Goal: Information Seeking & Learning: Learn about a topic

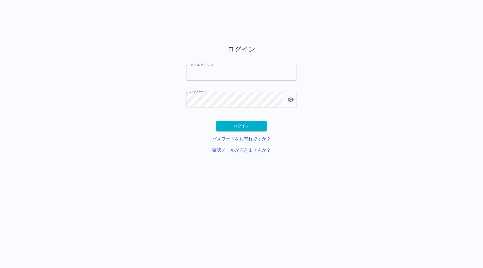
click at [207, 71] on input "メールアドレス" at bounding box center [241, 73] width 111 height 16
paste input "**********"
type input "**********"
click at [222, 126] on button "ログイン" at bounding box center [241, 126] width 50 height 10
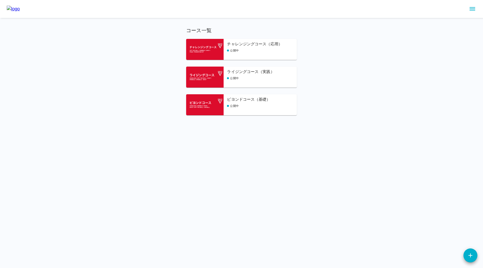
click at [253, 102] on h6 "ビヨンドコース（基礎）" at bounding box center [262, 99] width 70 height 6
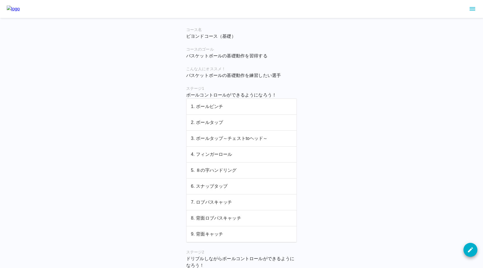
click at [233, 140] on p "3. ボールタップ～チェストtoヘッド～" at bounding box center [241, 138] width 101 height 7
click at [229, 154] on p "4. フィンガーロール" at bounding box center [241, 154] width 101 height 7
click at [216, 217] on p "8. 背面ロブパスキャッチ" at bounding box center [241, 217] width 101 height 7
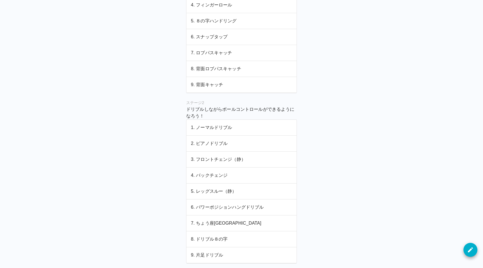
scroll to position [203, 0]
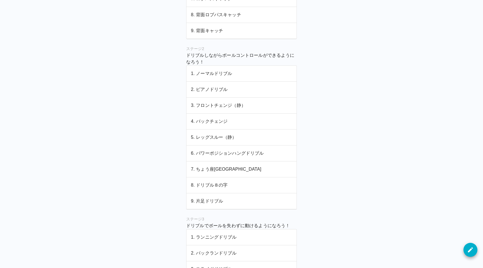
click at [236, 88] on p "2. ピアノドリブル" at bounding box center [241, 89] width 101 height 7
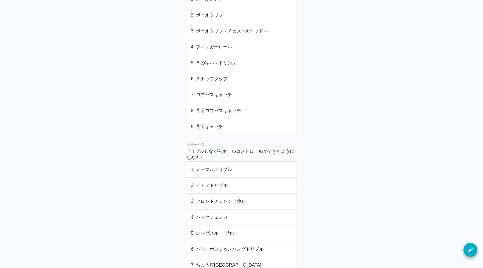
scroll to position [110, 0]
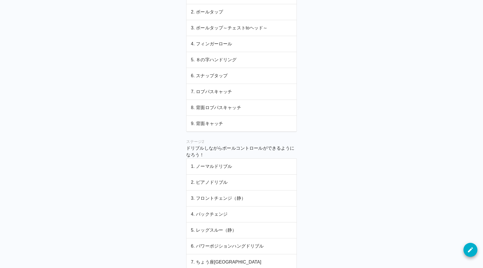
click at [212, 198] on p "3. フロントチェンジ（静）" at bounding box center [241, 198] width 101 height 7
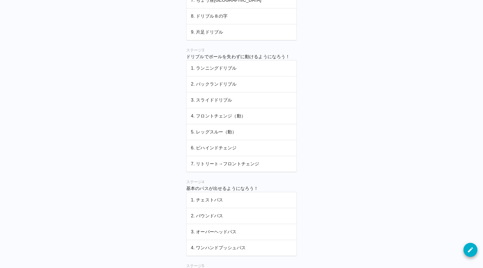
scroll to position [368, 0]
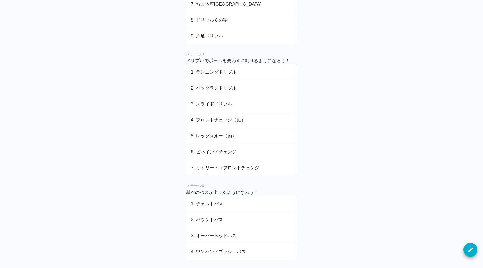
click at [207, 73] on p "1. ランニングドリブル" at bounding box center [241, 72] width 101 height 7
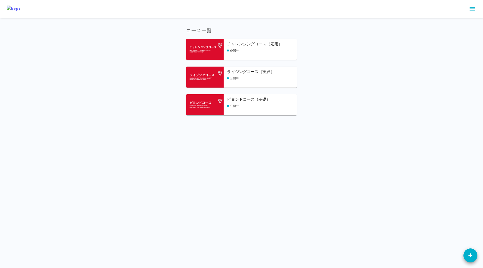
click at [257, 47] on h6 "チャレンジングコース（応用）" at bounding box center [262, 44] width 70 height 6
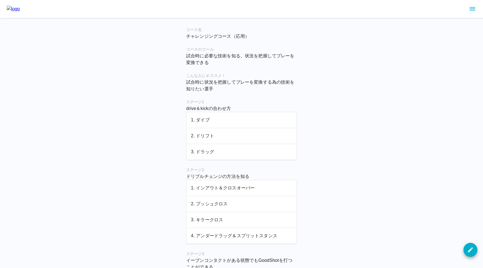
scroll to position [9, 0]
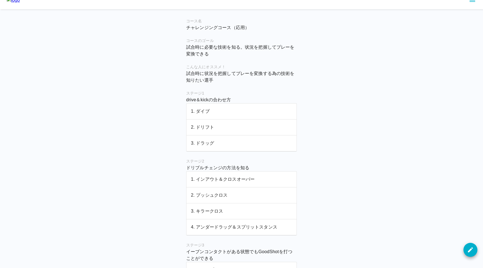
click at [212, 180] on p "1. インアウト＆クロスオーバー" at bounding box center [241, 179] width 101 height 7
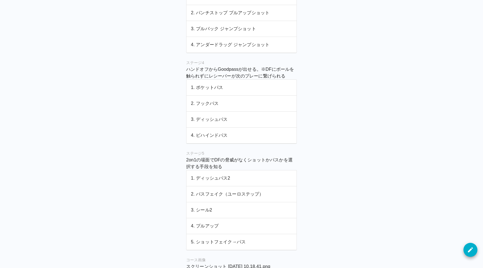
scroll to position [283, 0]
click at [210, 175] on p "1. ディッシュパス2" at bounding box center [241, 176] width 101 height 7
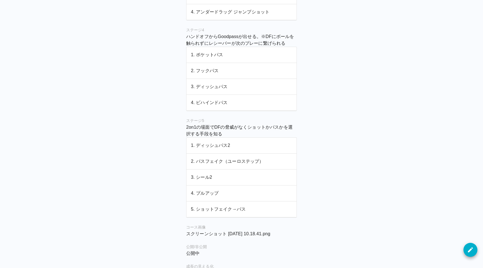
scroll to position [335, 0]
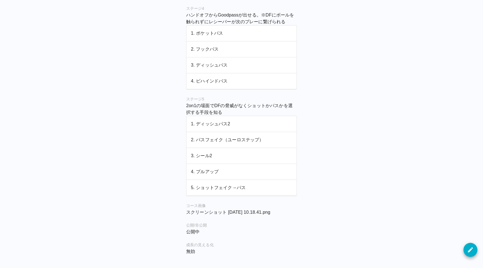
click at [228, 125] on p "1. ディッシュパス2" at bounding box center [241, 123] width 101 height 7
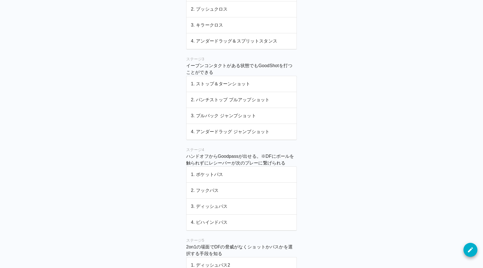
scroll to position [335, 0]
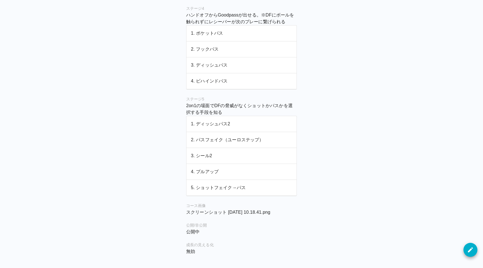
click at [216, 184] on p "5. ショットフェイク→パス" at bounding box center [241, 187] width 101 height 7
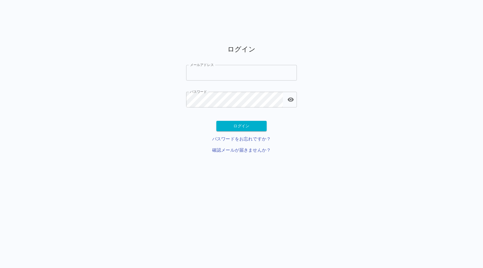
click at [244, 71] on input "メールアドレス" at bounding box center [241, 73] width 111 height 16
paste input "**********"
type input "**********"
click at [232, 125] on button "ログイン" at bounding box center [241, 126] width 50 height 10
